Goal: Check status: Check status

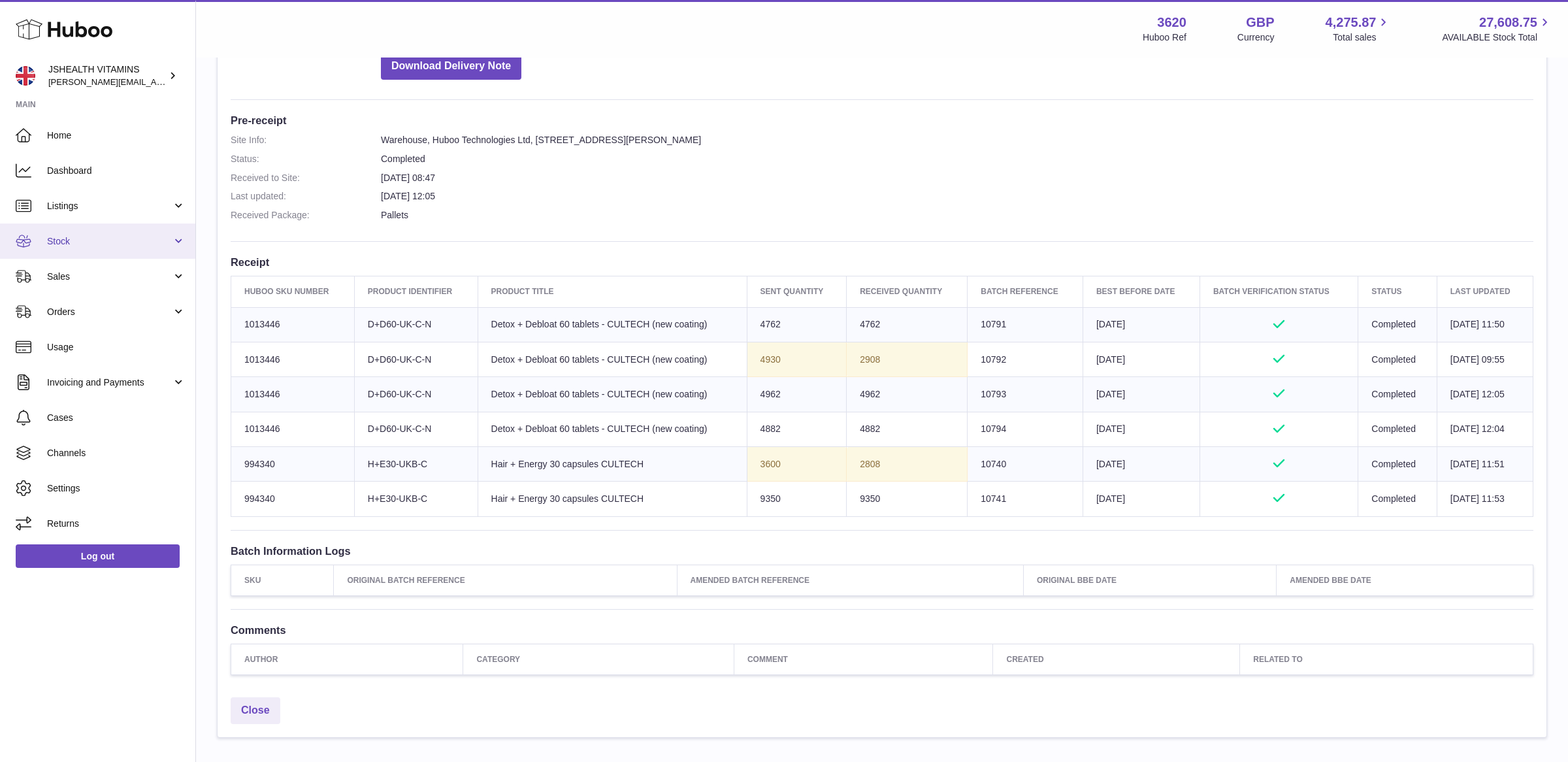
click at [85, 242] on span "Stock" at bounding box center [109, 241] width 125 height 13
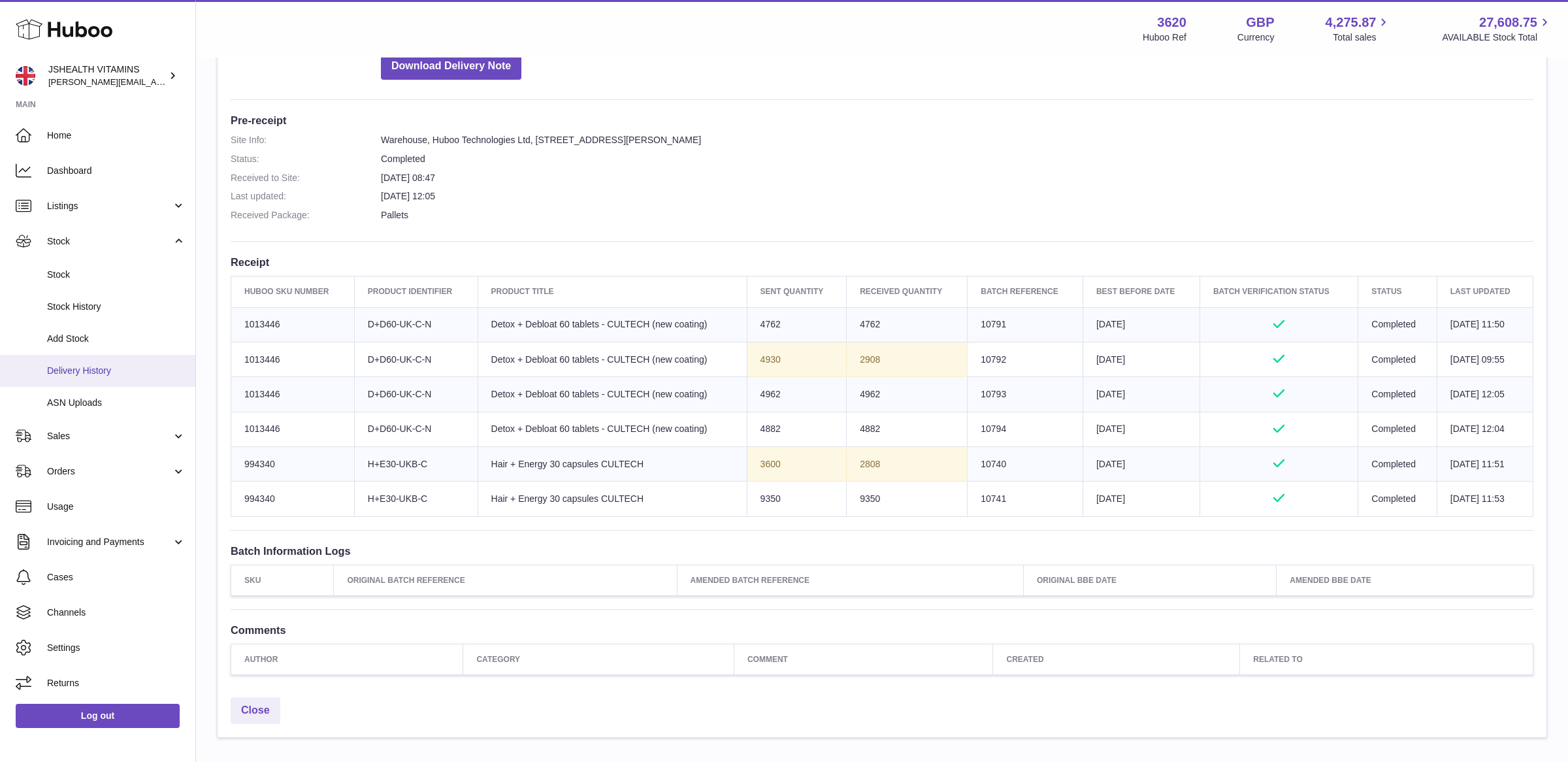
click at [113, 379] on link "Delivery History" at bounding box center [98, 371] width 195 height 32
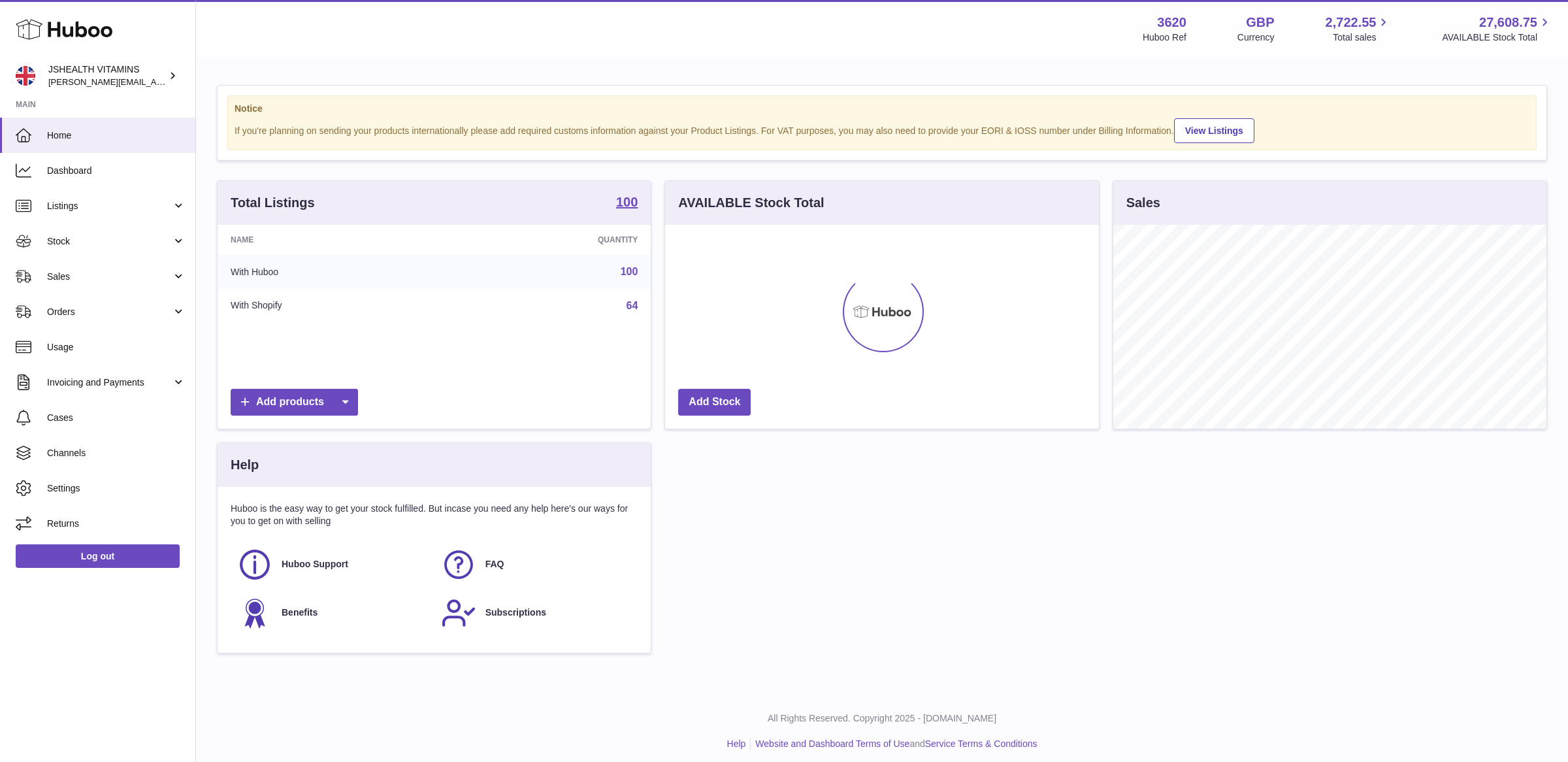
scroll to position [204, 433]
click at [108, 242] on span "Stock" at bounding box center [109, 241] width 125 height 13
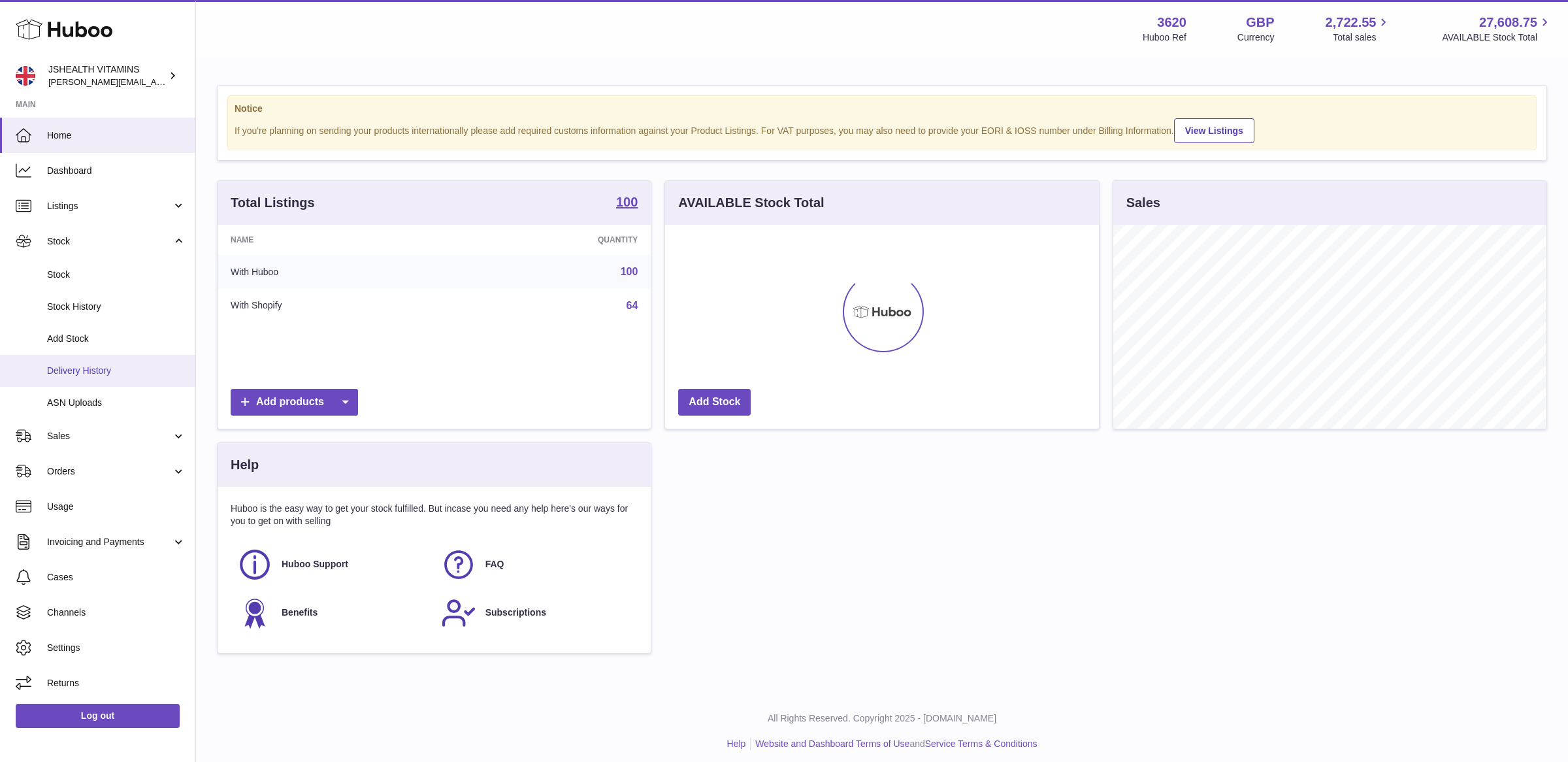
click at [93, 366] on span "Delivery History" at bounding box center [116, 371] width 139 height 13
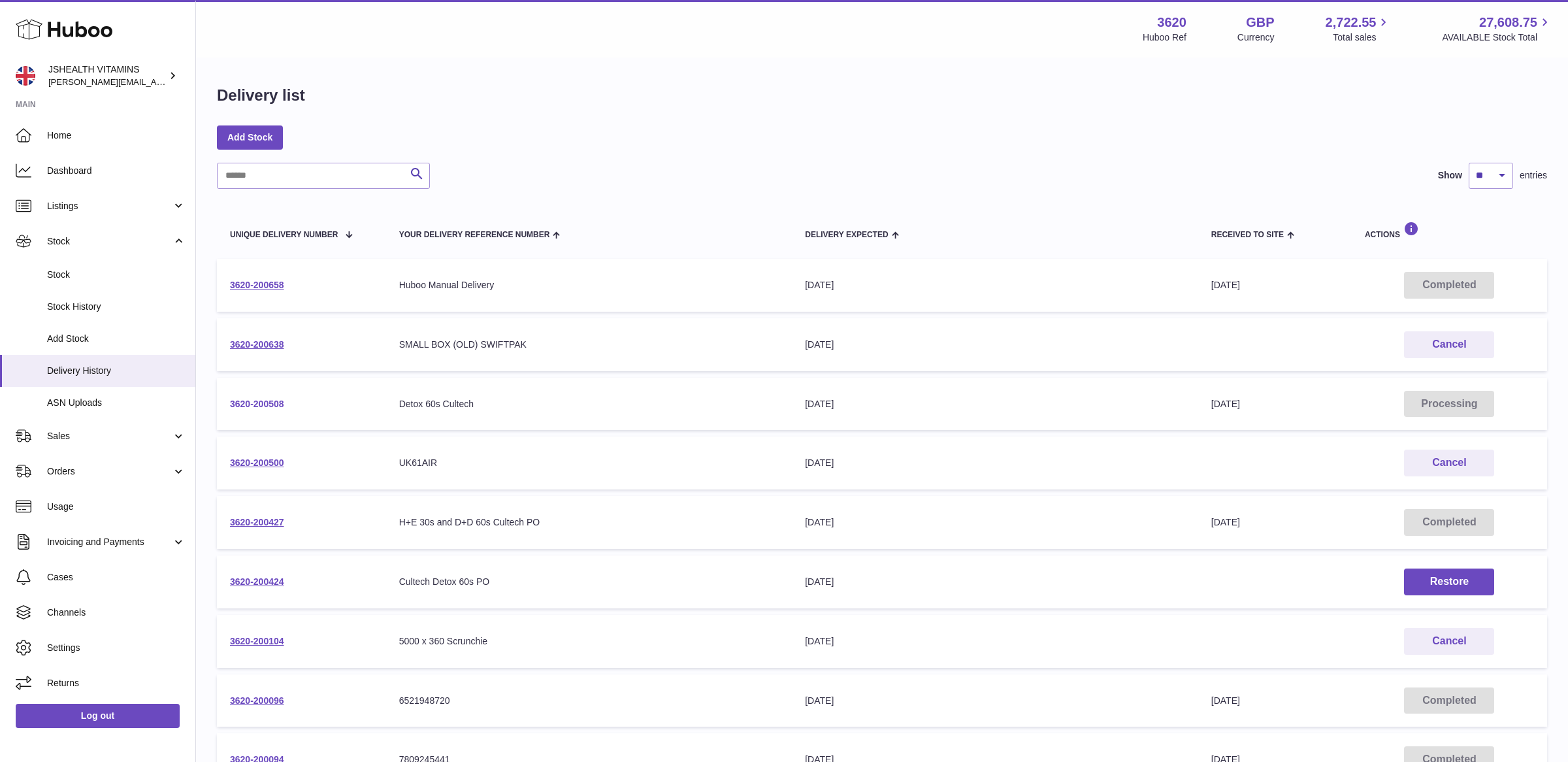
click at [260, 405] on link "3620-200508" at bounding box center [257, 404] width 54 height 11
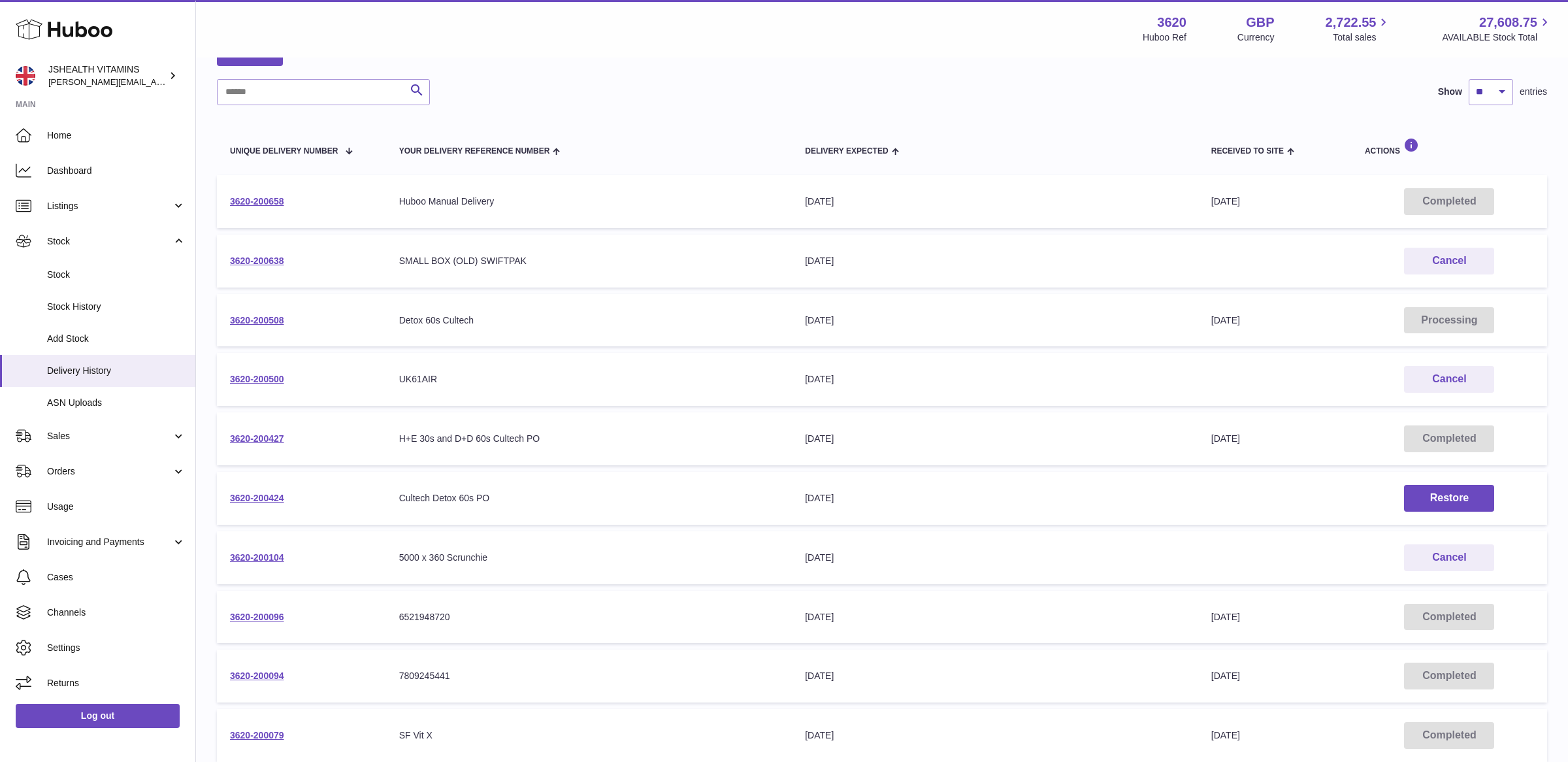
scroll to position [83, 0]
click at [251, 203] on link "3620-200658" at bounding box center [257, 202] width 54 height 11
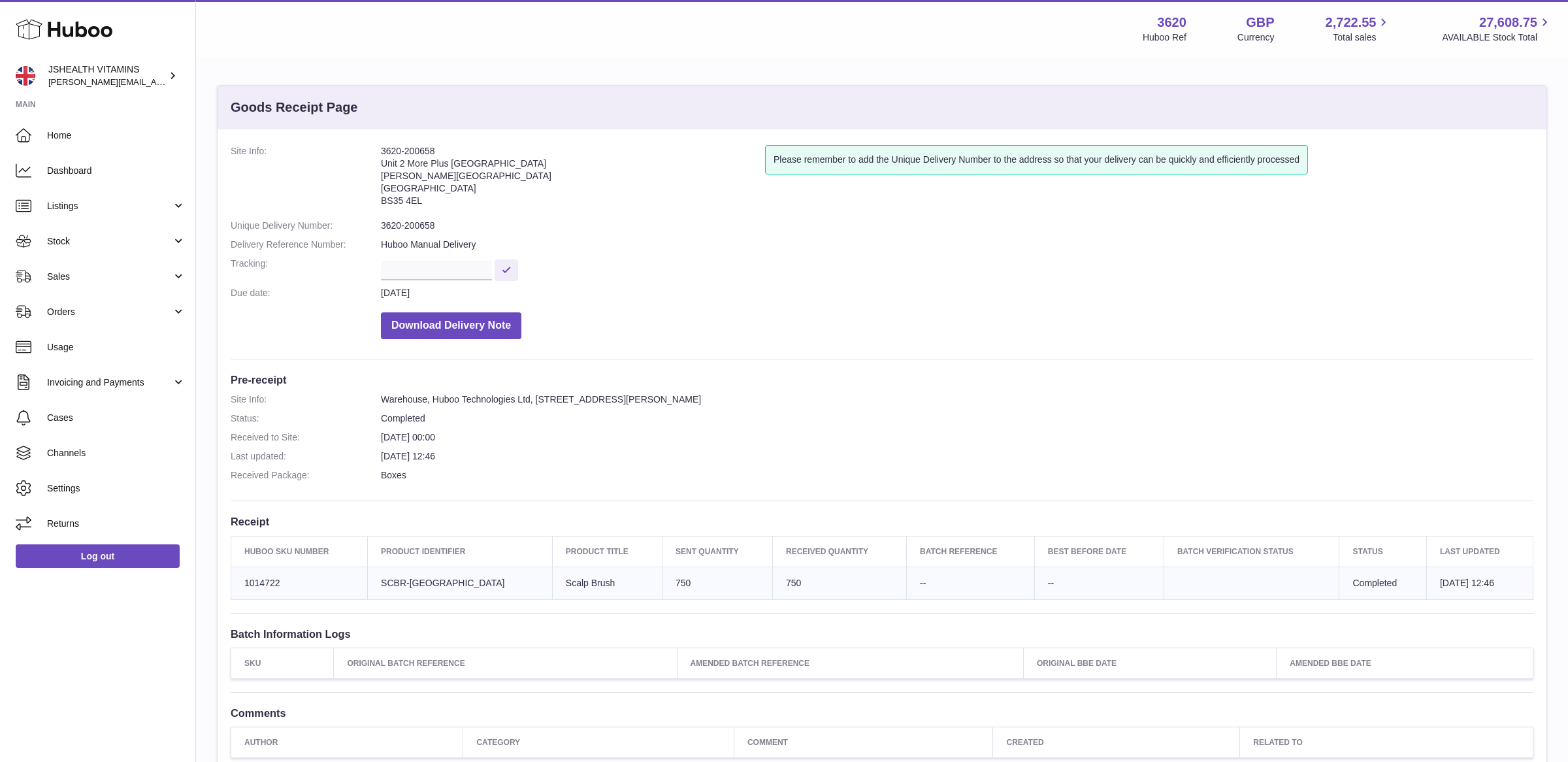
scroll to position [162, 0]
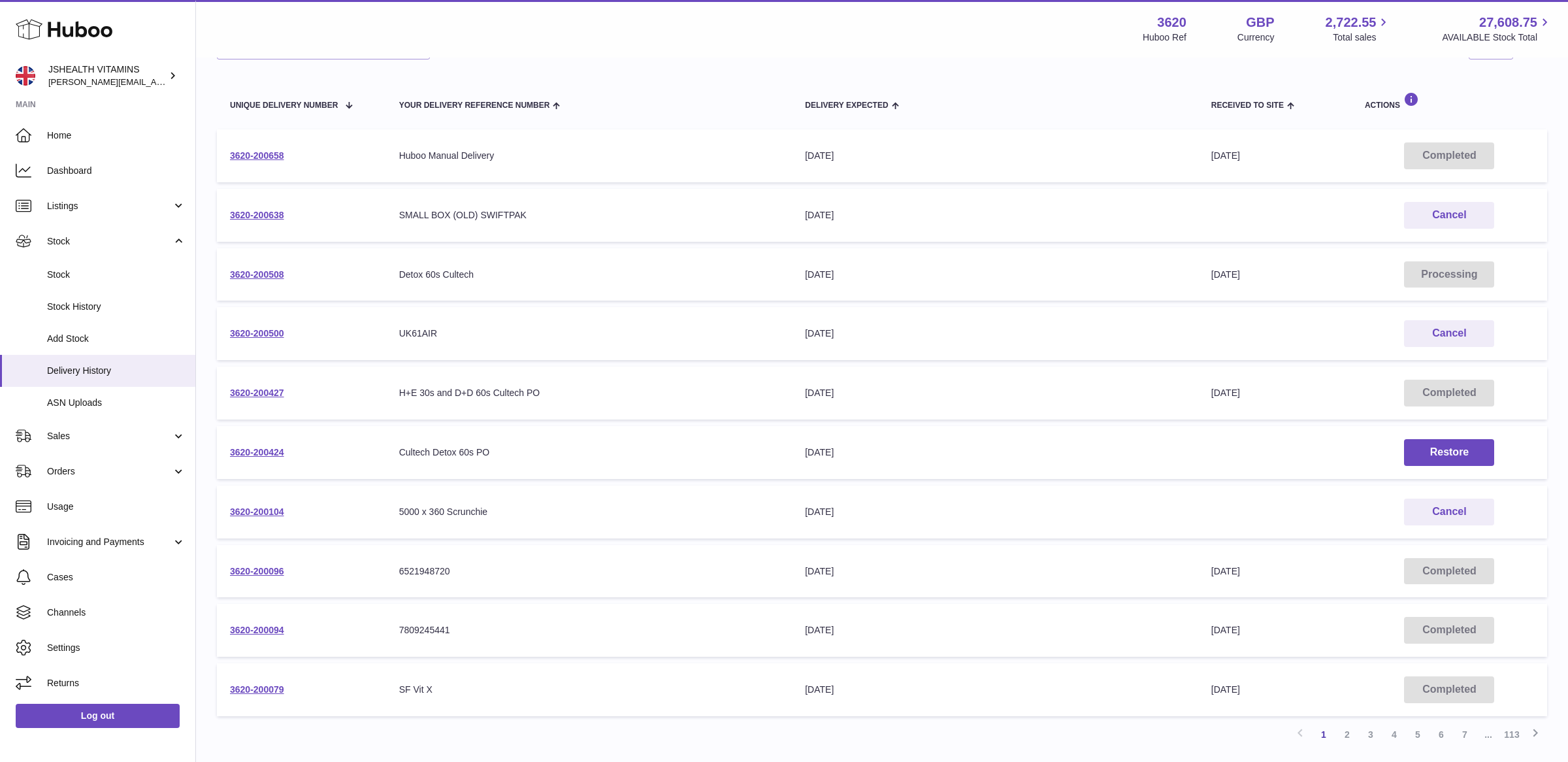
scroll to position [134, 0]
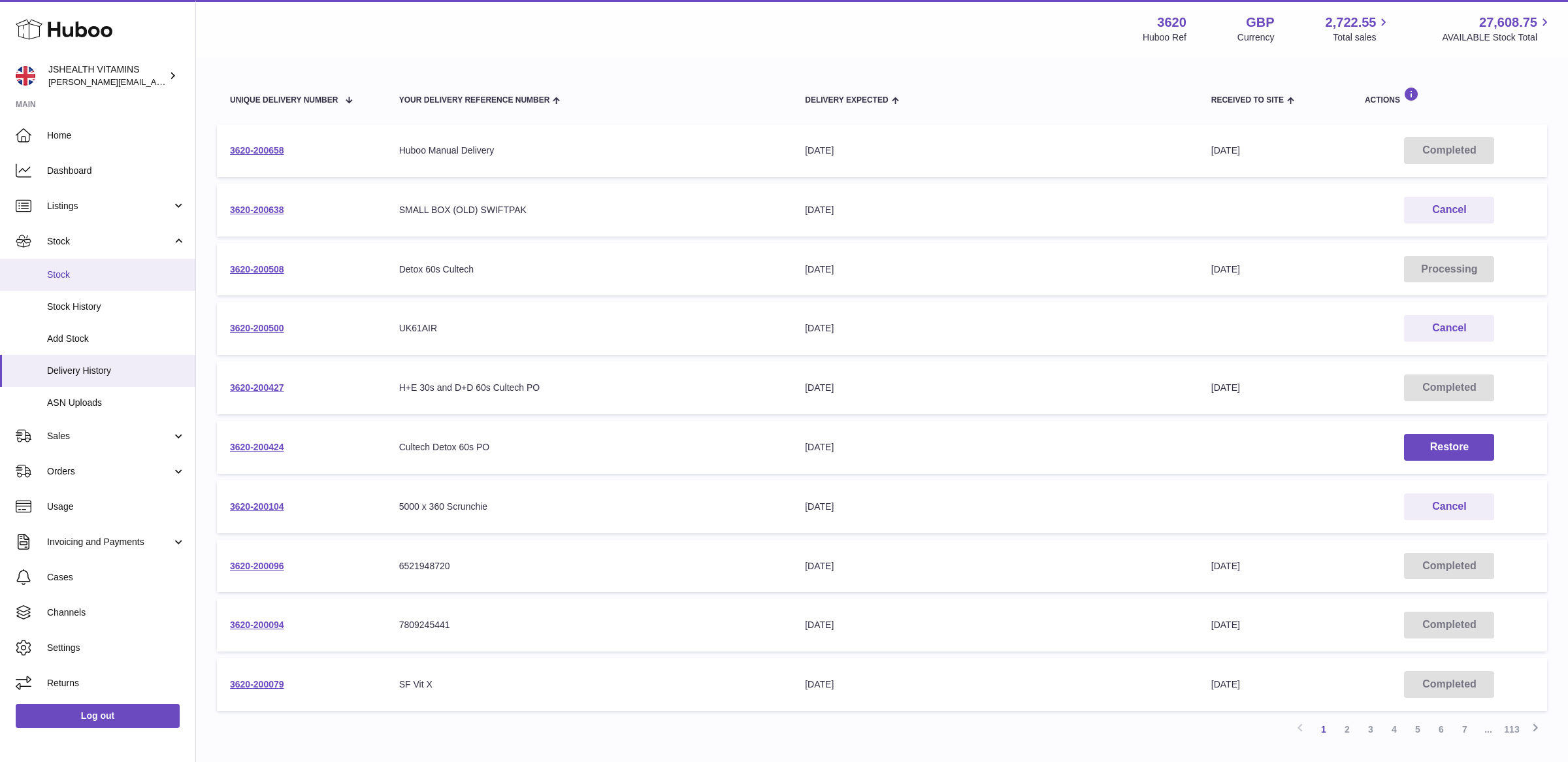
click at [85, 259] on link "Stock" at bounding box center [98, 275] width 195 height 32
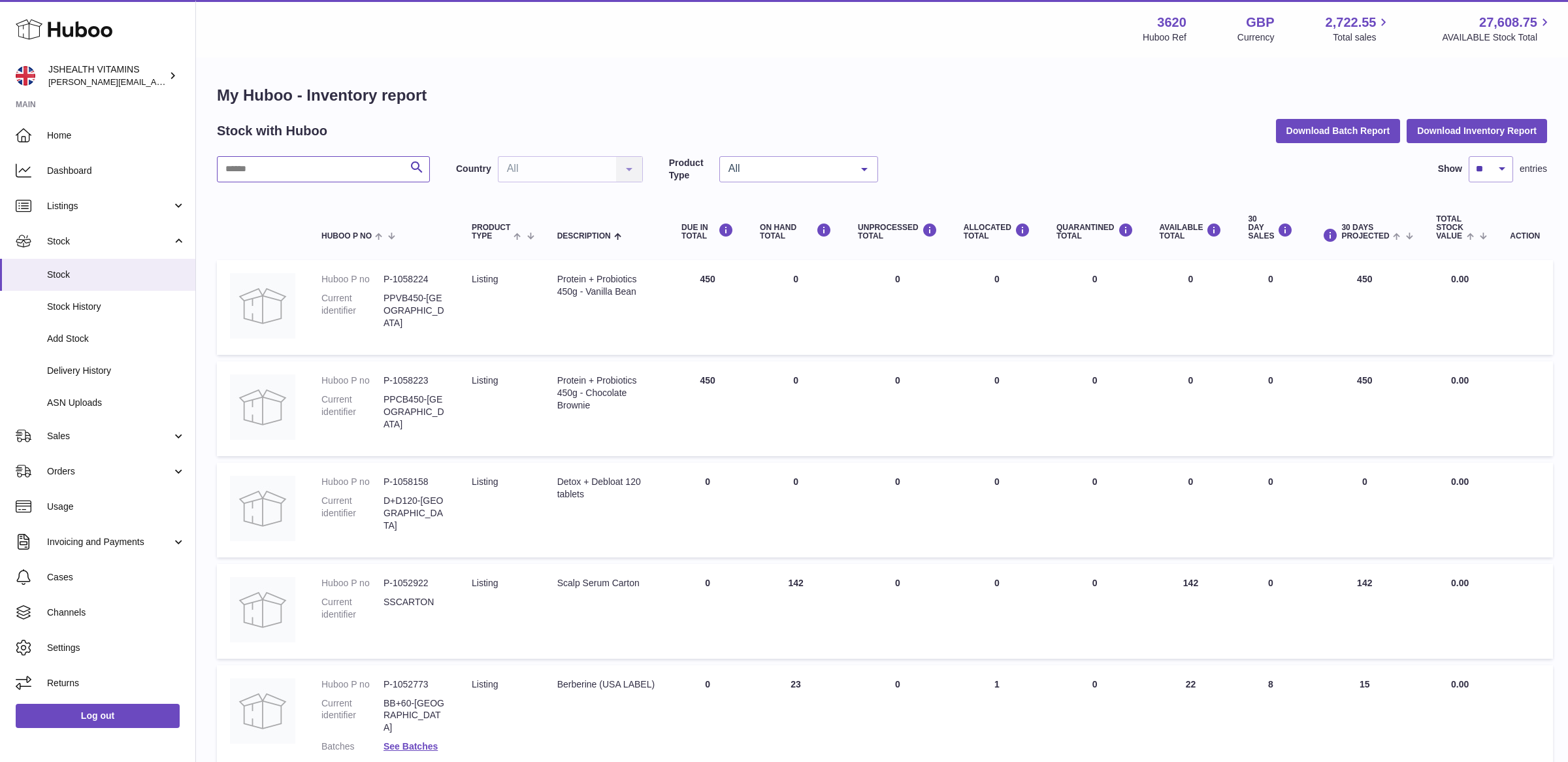
click at [260, 167] on input "text" at bounding box center [323, 169] width 213 height 26
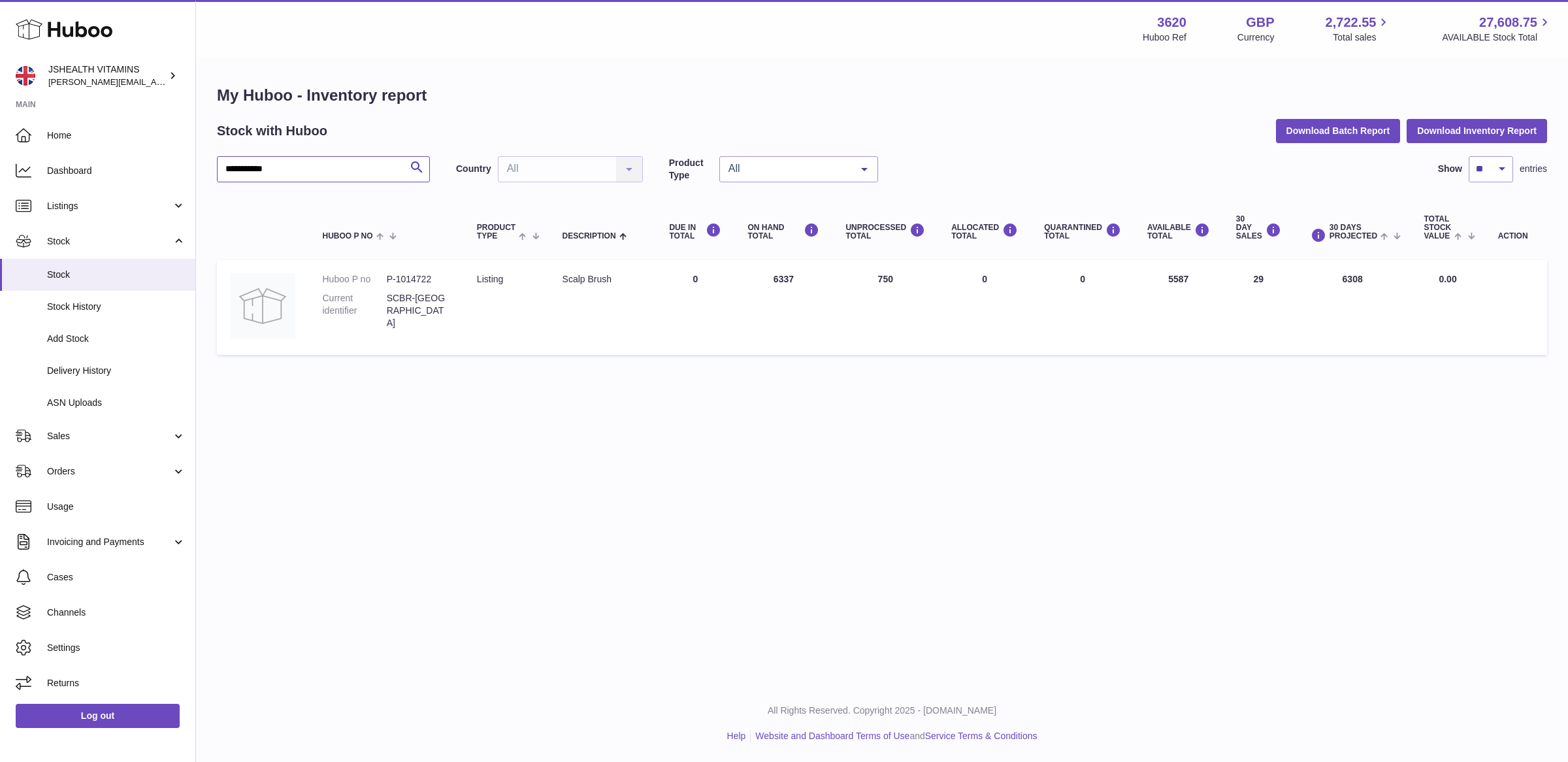
type input "**********"
drag, startPoint x: 1186, startPoint y: 281, endPoint x: 1162, endPoint y: 281, distance: 24.0
click at [1162, 281] on td "AVAILABLE Total 5587" at bounding box center [1178, 308] width 88 height 95
copy td "5587"
